Goal: Task Accomplishment & Management: Manage account settings

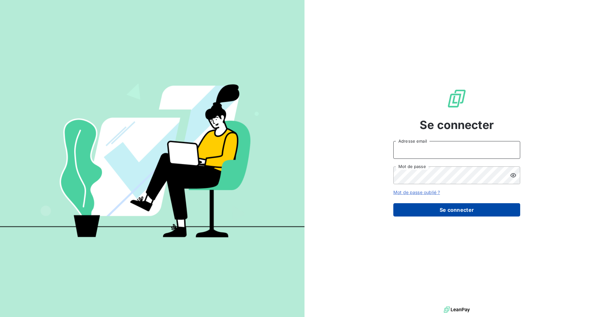
type input "[PERSON_NAME][EMAIL_ADDRESS][DOMAIN_NAME]"
click at [437, 211] on button "Se connecter" at bounding box center [456, 209] width 127 height 13
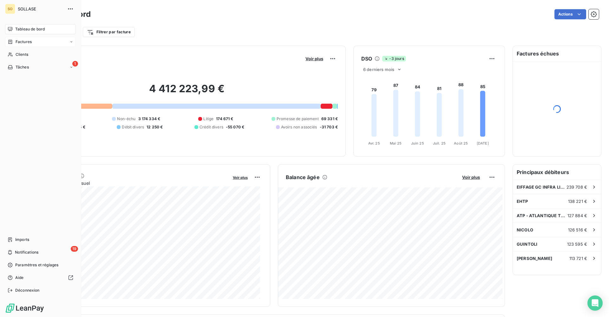
click at [19, 41] on span "Factures" at bounding box center [24, 42] width 16 height 6
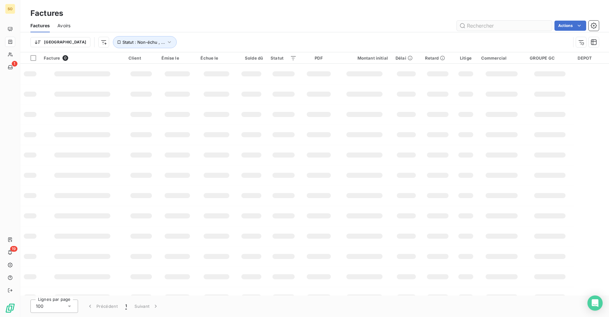
click at [473, 28] on input "text" at bounding box center [504, 26] width 95 height 10
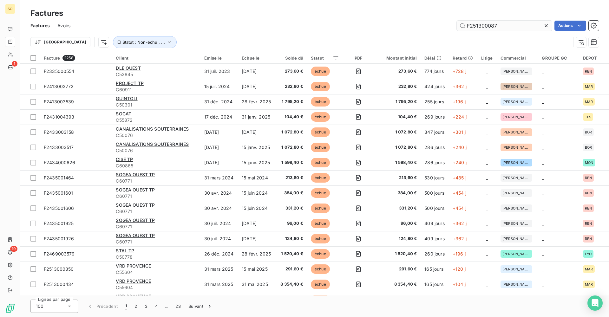
type input "F2513000877"
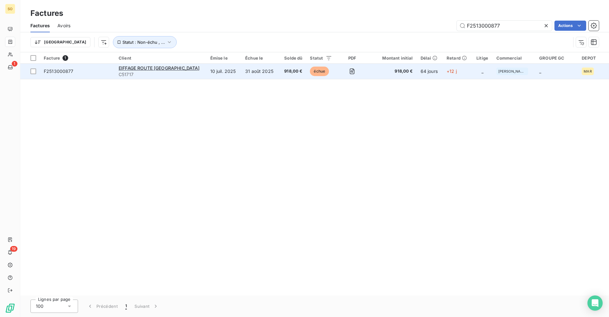
click at [318, 70] on span "échue" at bounding box center [319, 72] width 19 height 10
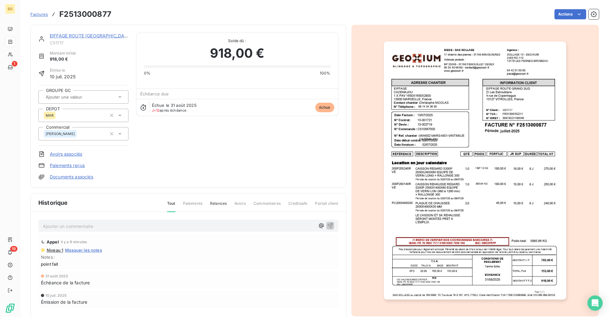
click at [136, 224] on p "Ajouter un commentaire ﻿" at bounding box center [179, 226] width 272 height 8
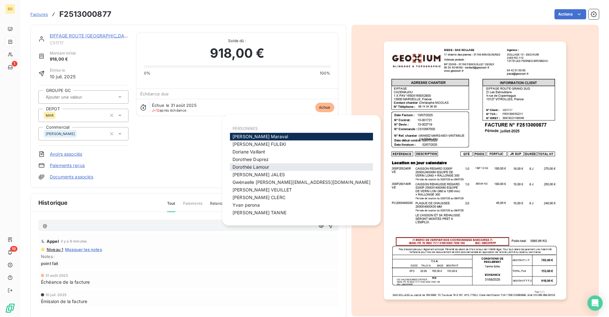
click at [263, 166] on span "[PERSON_NAME]" at bounding box center [250, 166] width 36 height 5
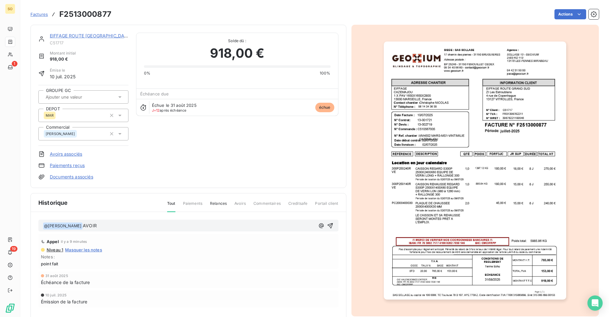
click at [244, 224] on div "﻿ @ [PERSON_NAME] ﻿ AVOIR" at bounding box center [188, 226] width 300 height 12
click at [253, 222] on div "﻿ @ [PERSON_NAME] ﻿ AVOIR" at bounding box center [179, 226] width 272 height 8
click at [227, 222] on div "﻿ @ [PERSON_NAME] ﻿ AVOIR" at bounding box center [179, 226] width 272 height 8
click at [225, 227] on p "﻿ @ [PERSON_NAME] ﻿ AVOIR" at bounding box center [179, 226] width 272 height 8
